Goal: Task Accomplishment & Management: Use online tool/utility

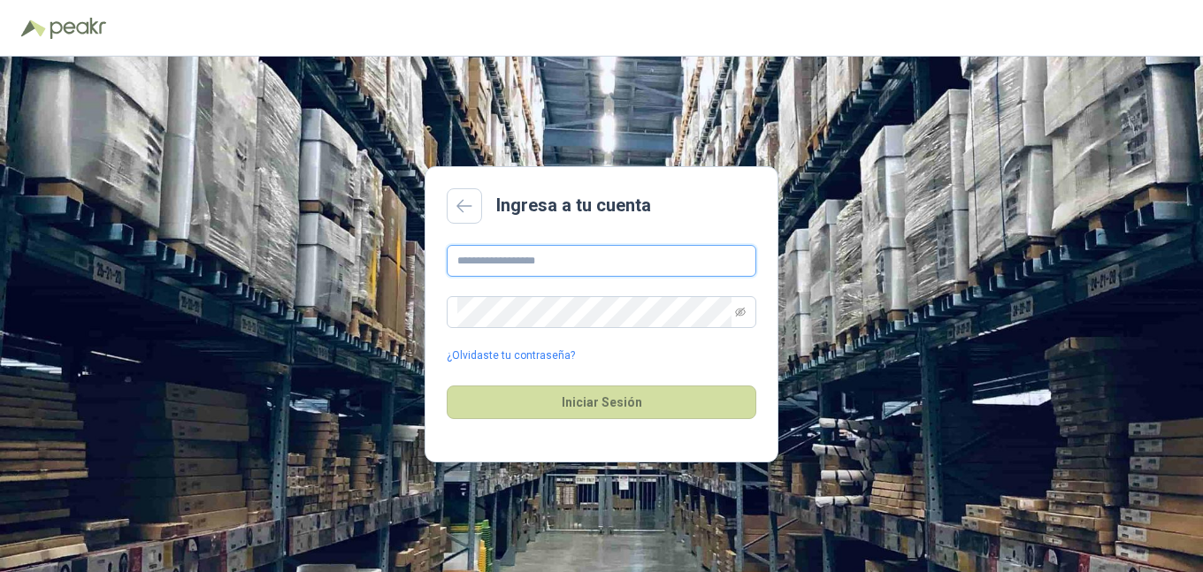
click at [528, 264] on input "text" at bounding box center [601, 261] width 309 height 32
type input "**********"
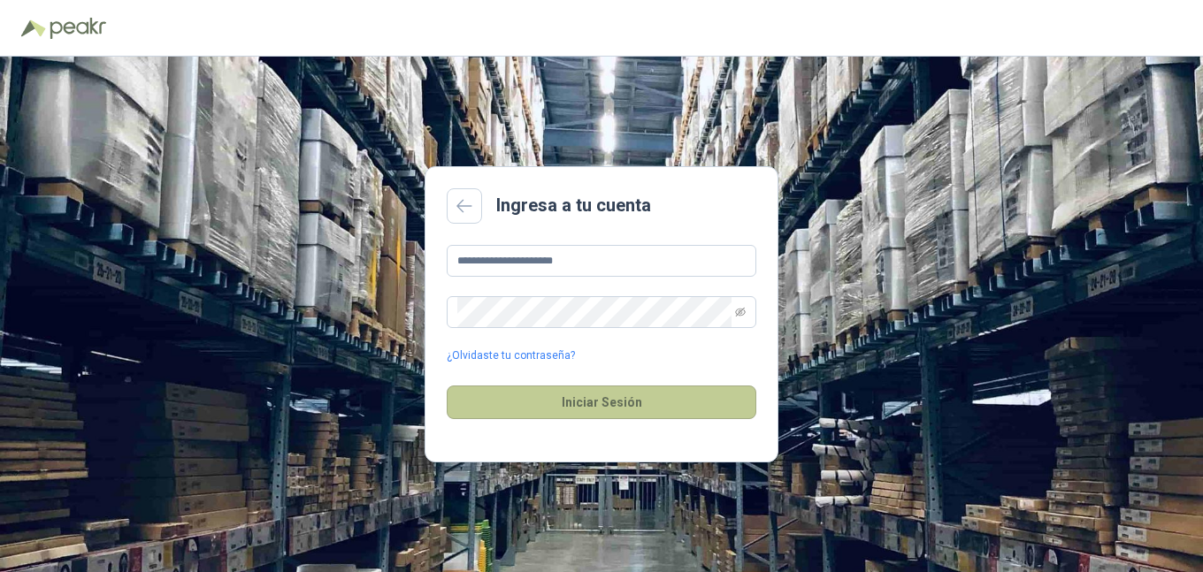
click at [553, 398] on button "Iniciar Sesión" at bounding box center [601, 403] width 309 height 34
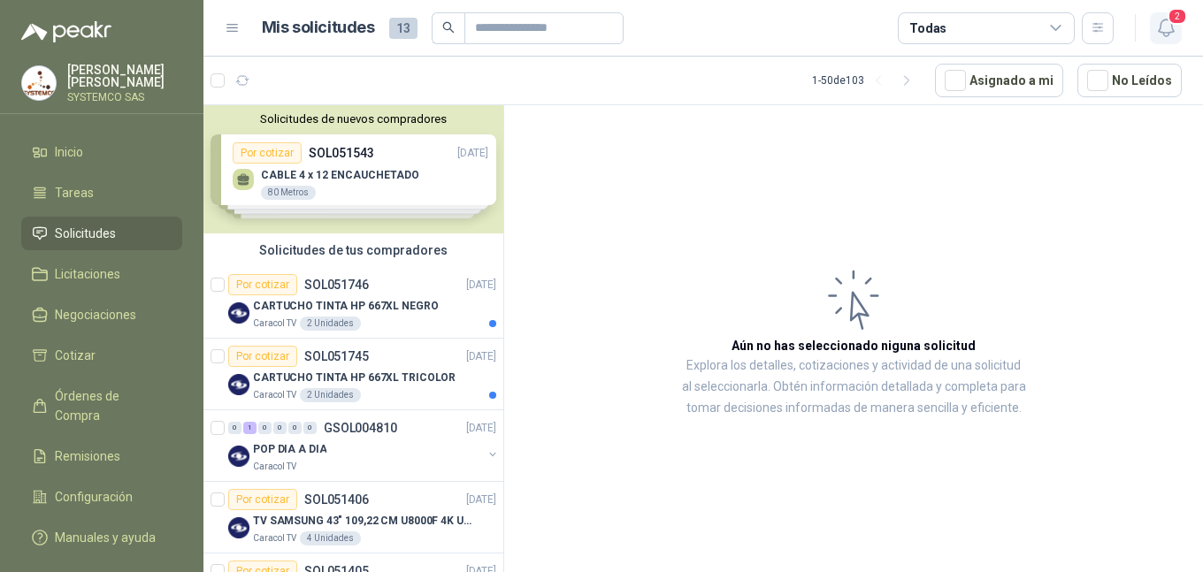
click at [1162, 31] on icon "button" at bounding box center [1166, 28] width 22 height 22
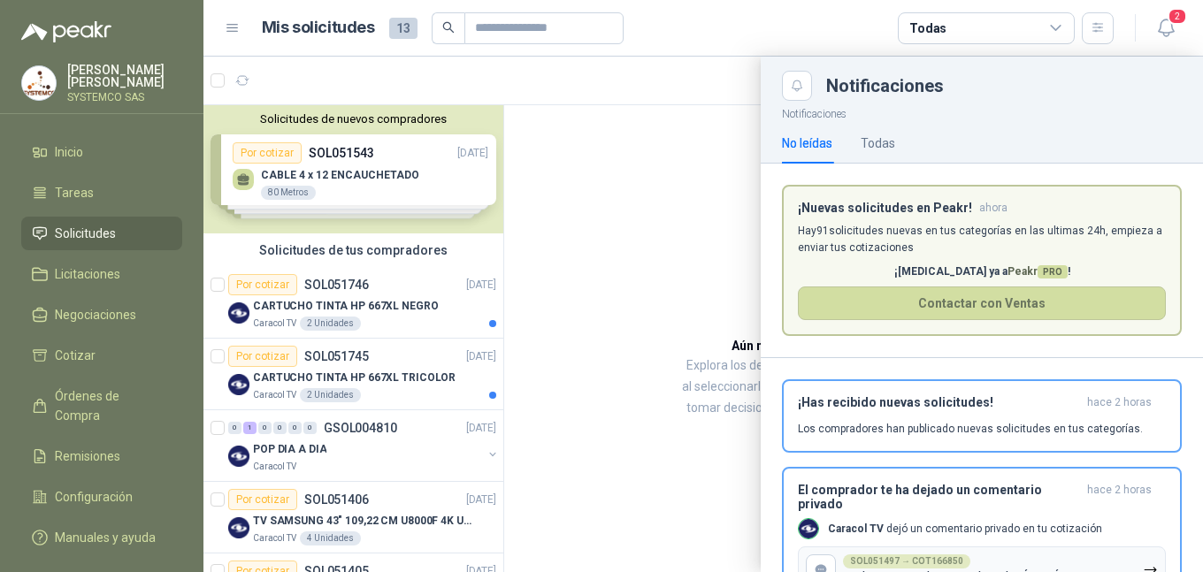
click at [1049, 264] on p "¡[MEDICAL_DATA] ya a Peakr PRO !" at bounding box center [982, 272] width 368 height 17
click at [1058, 416] on div "¡Has recibido nuevas solicitudes! hace 2 horas Los compradores han publicado nu…" at bounding box center [982, 416] width 368 height 42
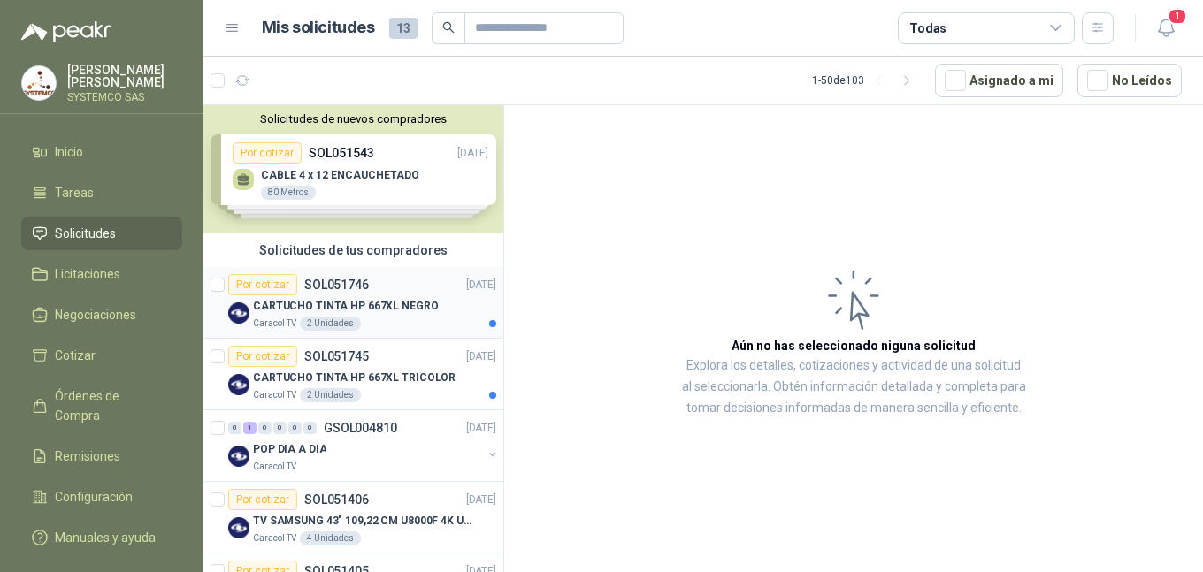
click at [361, 294] on div "Por cotizar SOL051746" at bounding box center [298, 284] width 141 height 21
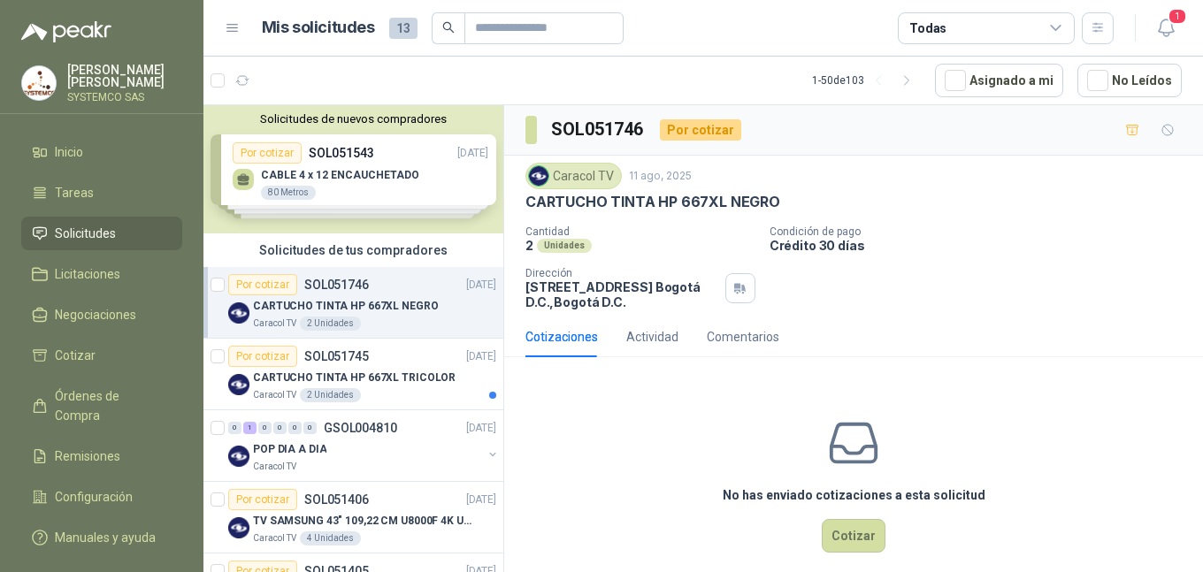
scroll to position [88, 0]
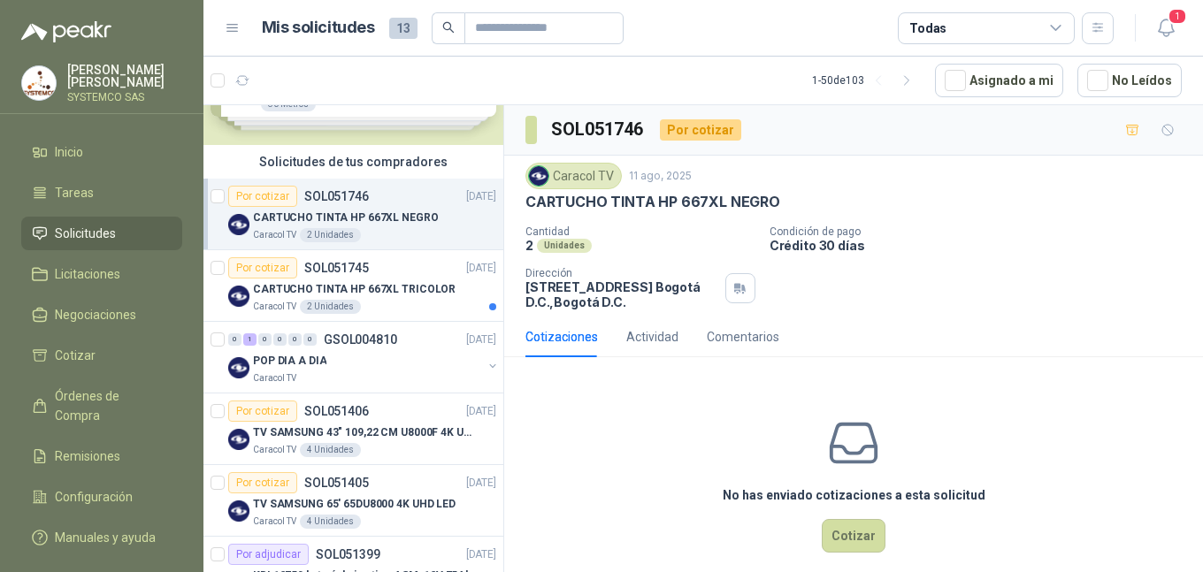
click at [361, 294] on p "CARTUCHO TINTA HP 667XL TRICOLOR" at bounding box center [354, 289] width 202 height 17
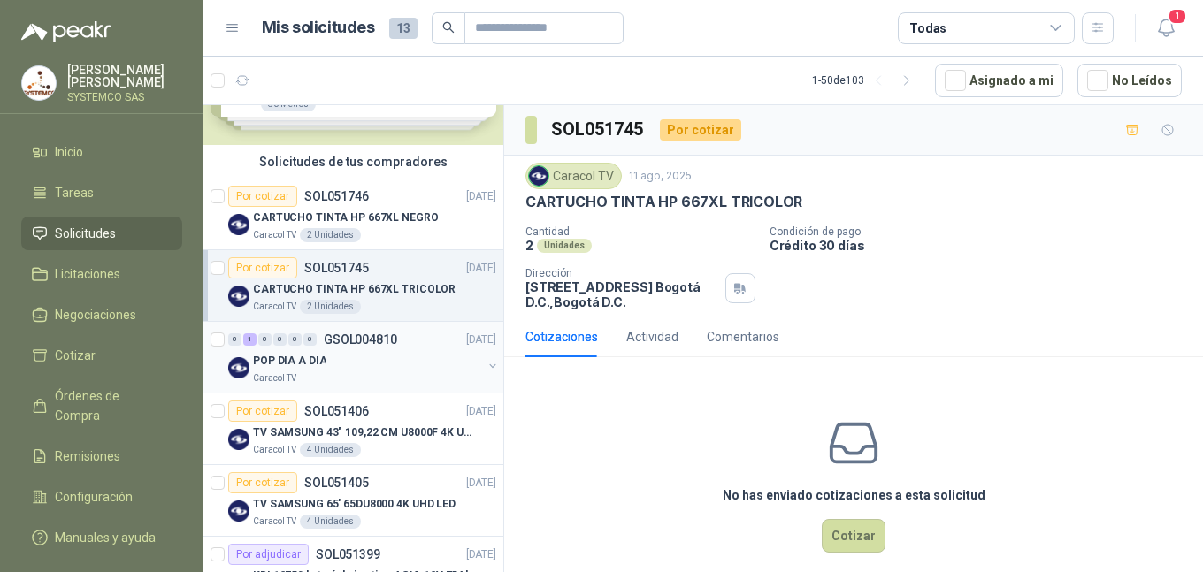
click at [416, 340] on div "0 1 0 0 0 0 GSOL004810 [DATE]" at bounding box center [363, 339] width 271 height 21
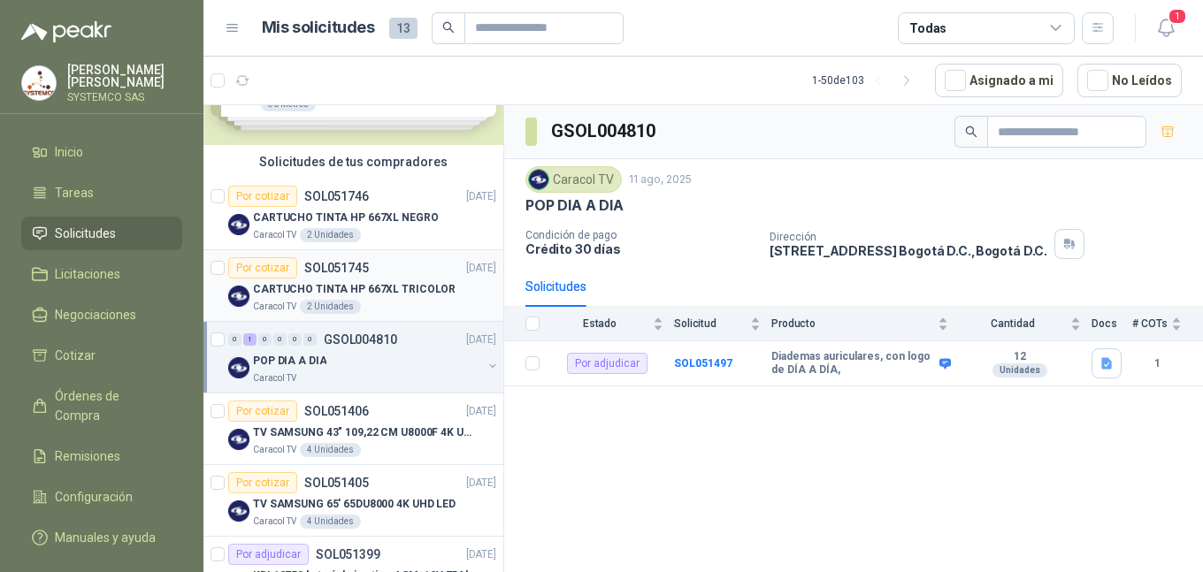
click at [402, 277] on div "Por cotizar SOL051745 [DATE]" at bounding box center [362, 267] width 268 height 21
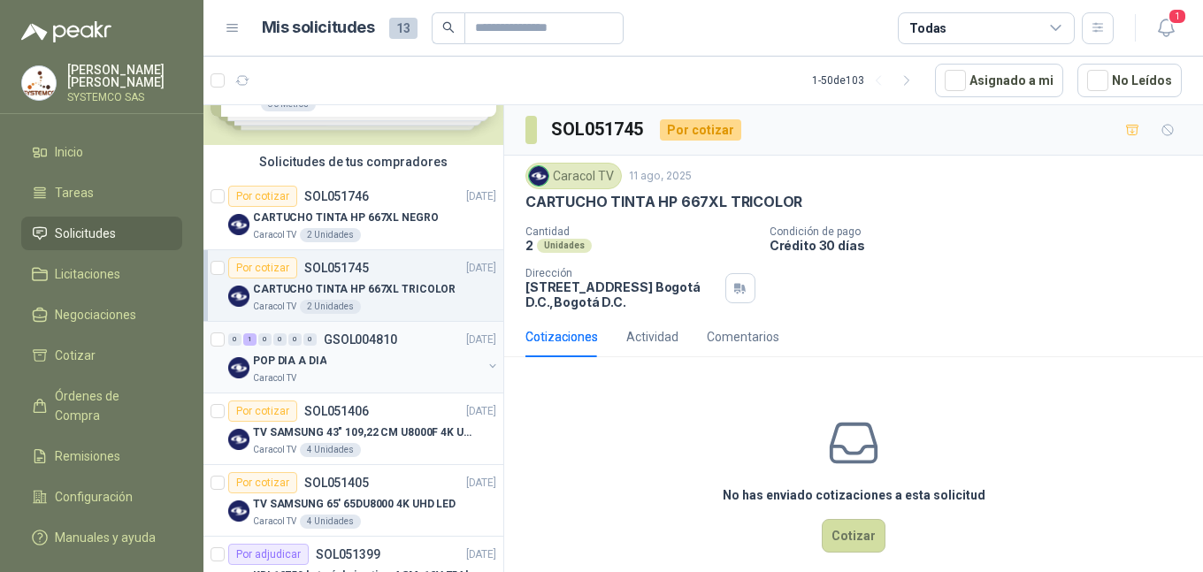
click at [411, 370] on div "POP DIA A DIA" at bounding box center [367, 360] width 229 height 21
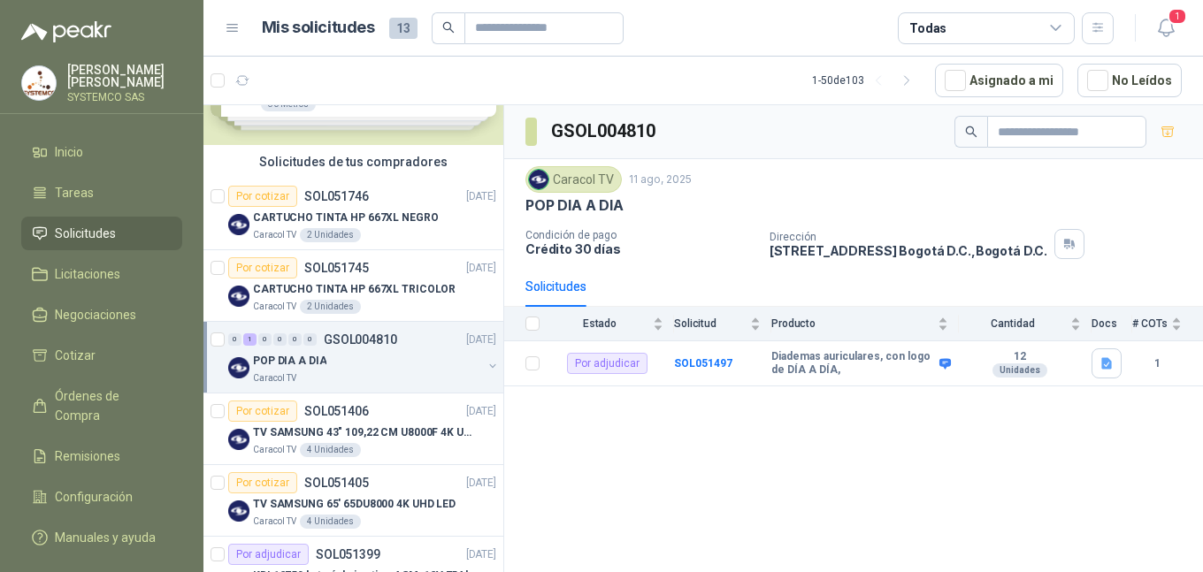
click at [1171, 7] on header "Mis solicitudes 13 Todas 1" at bounding box center [702, 28] width 999 height 57
click at [1169, 20] on span "1" at bounding box center [1176, 16] width 19 height 17
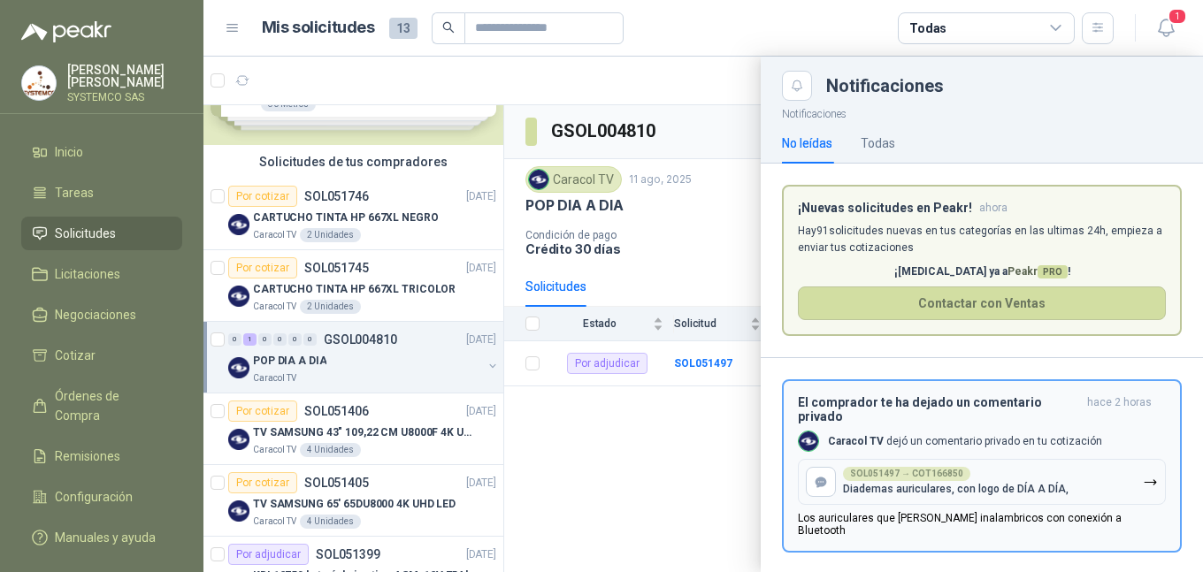
click at [995, 467] on div "SOL051497 → COT166850 Diademas auriculares, con logo de DÍA A DÍA," at bounding box center [955, 481] width 225 height 28
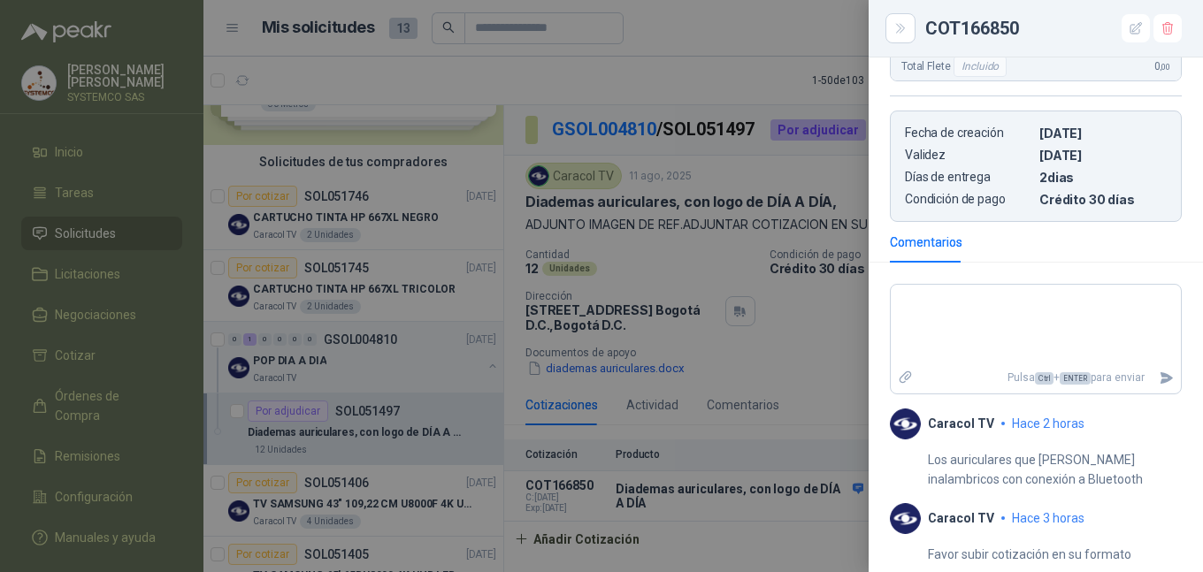
scroll to position [516, 0]
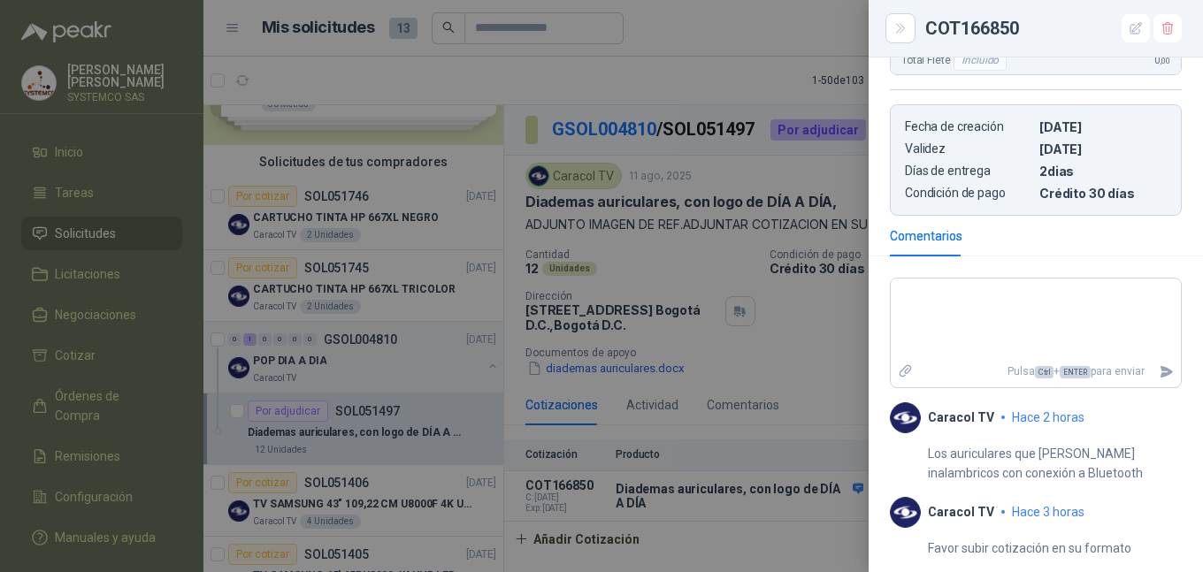
click at [753, 534] on div at bounding box center [601, 286] width 1203 height 572
